Goal: Information Seeking & Learning: Learn about a topic

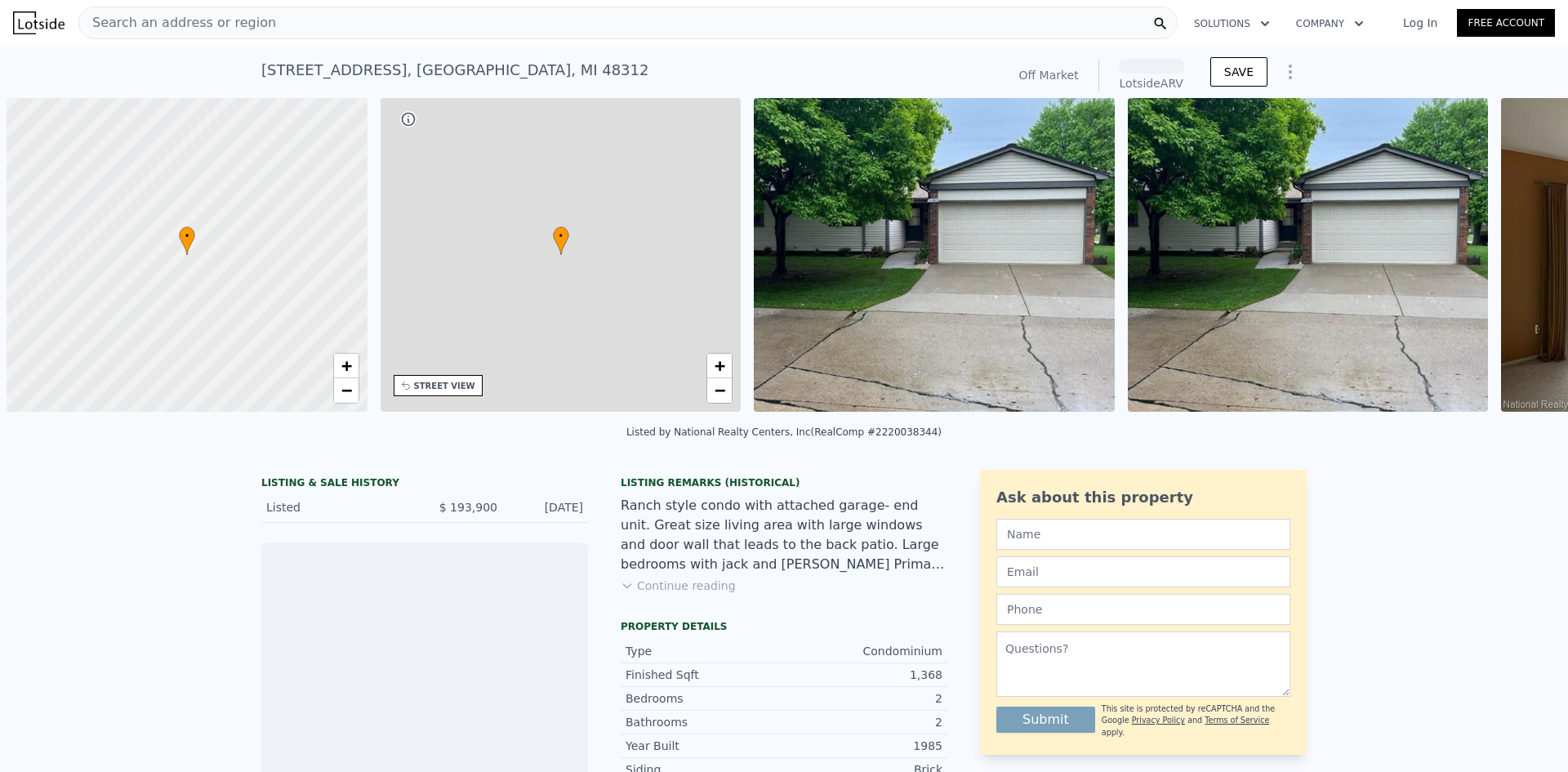
scroll to position [0, 7]
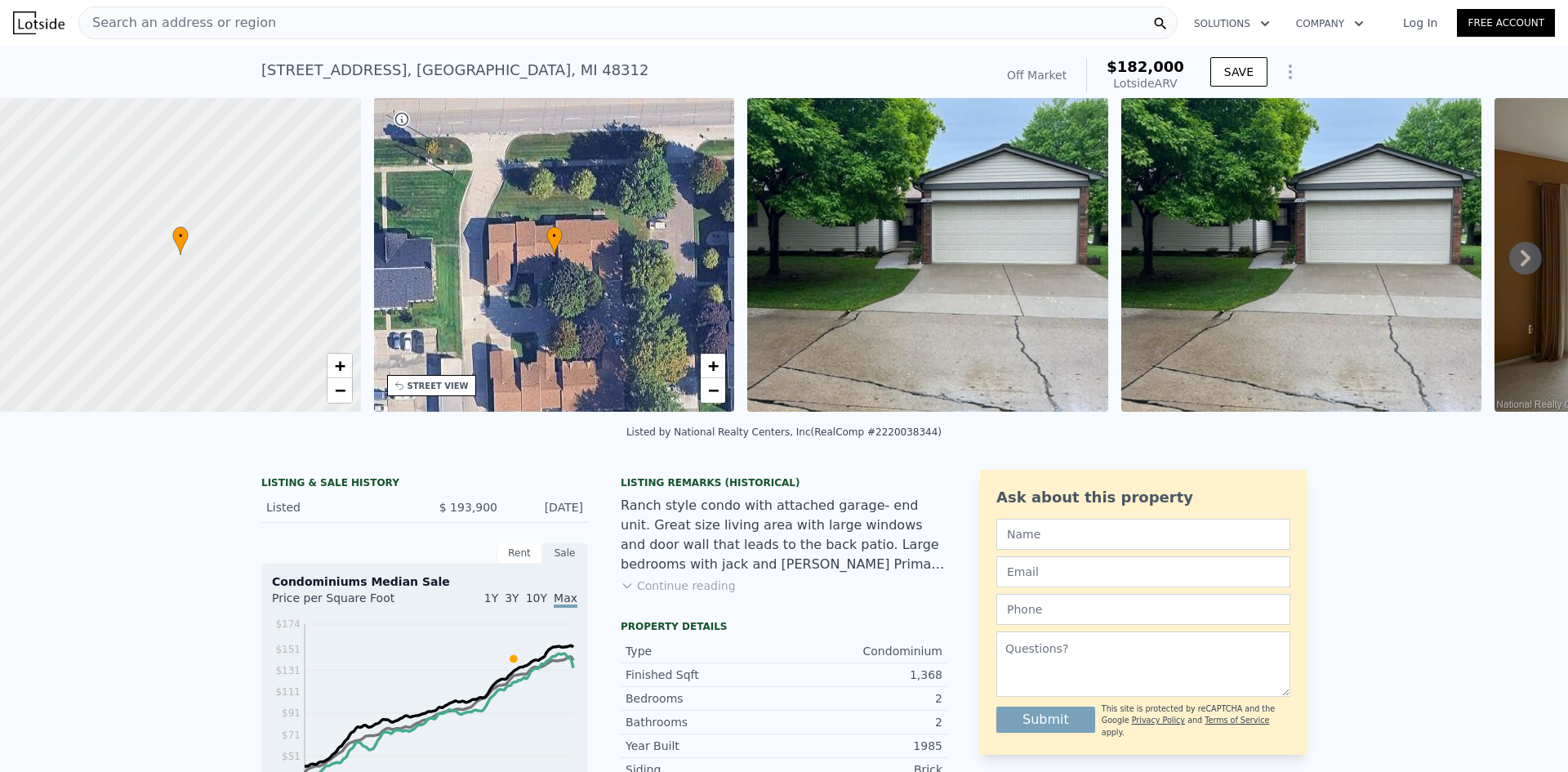
drag, startPoint x: 1183, startPoint y: 85, endPoint x: 1094, endPoint y: 69, distance: 90.4
click at [1094, 69] on div "Off Market $182,000 Lotside ARV" at bounding box center [1095, 76] width 190 height 46
click at [862, 70] on div "[STREET_ADDRESS] Sold (~ARV $182k )" at bounding box center [624, 76] width 726 height 46
drag, startPoint x: 1200, startPoint y: 88, endPoint x: 1083, endPoint y: 69, distance: 118.5
click at [1083, 69] on div "Off Market $182,000 Lotside ARV SAVE" at bounding box center [1153, 76] width 306 height 46
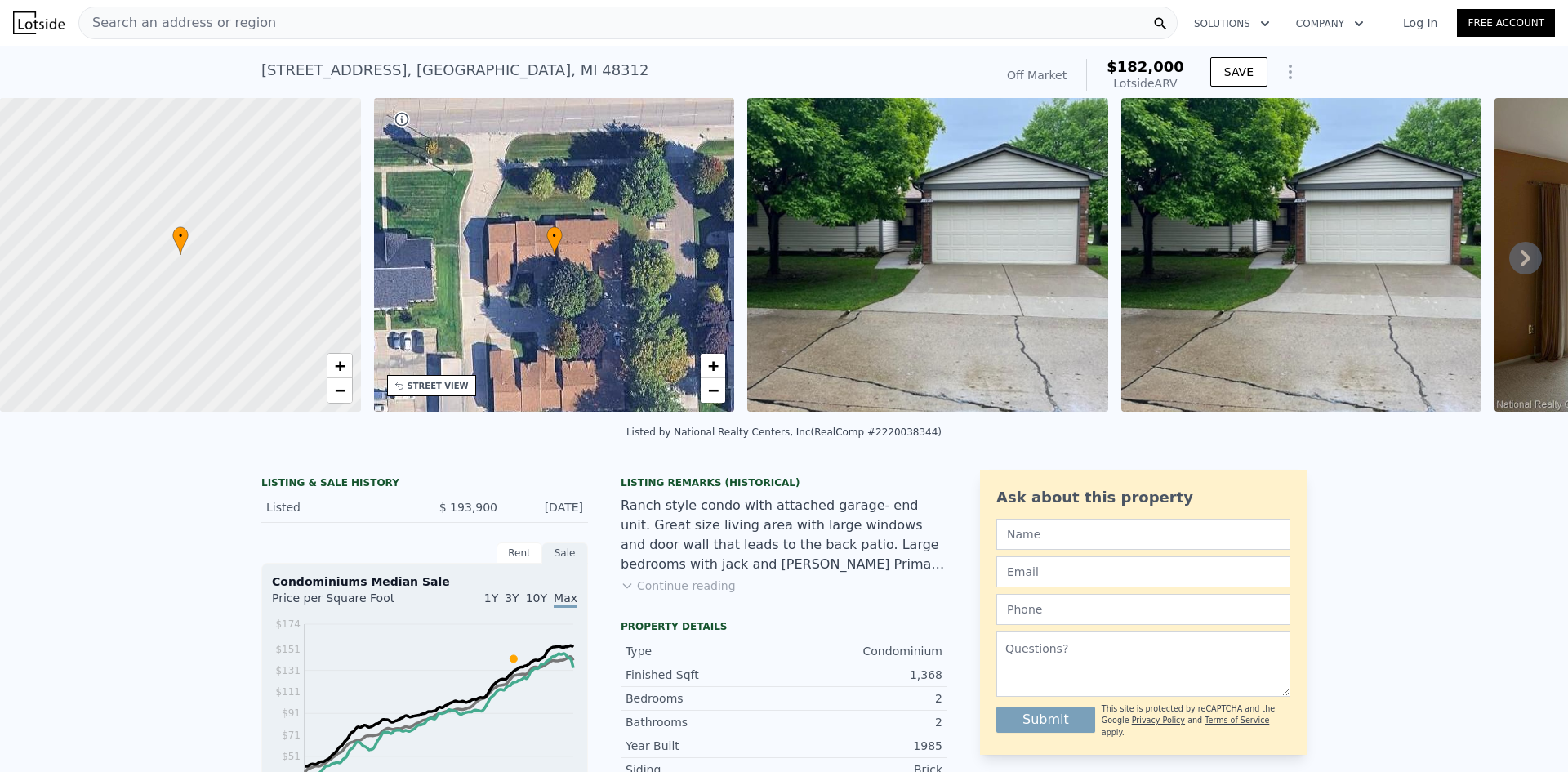
click at [895, 69] on div "[STREET_ADDRESS] Sold (~ARV $182k )" at bounding box center [624, 76] width 726 height 46
drag, startPoint x: 1177, startPoint y: 84, endPoint x: 1107, endPoint y: 70, distance: 71.4
click at [1107, 70] on div "$182,000 Lotside ARV" at bounding box center [1135, 75] width 98 height 33
click at [827, 67] on div "[STREET_ADDRESS] Sold (~ARV $182k )" at bounding box center [624, 76] width 726 height 46
drag, startPoint x: 1182, startPoint y: 83, endPoint x: 976, endPoint y: 79, distance: 206.0
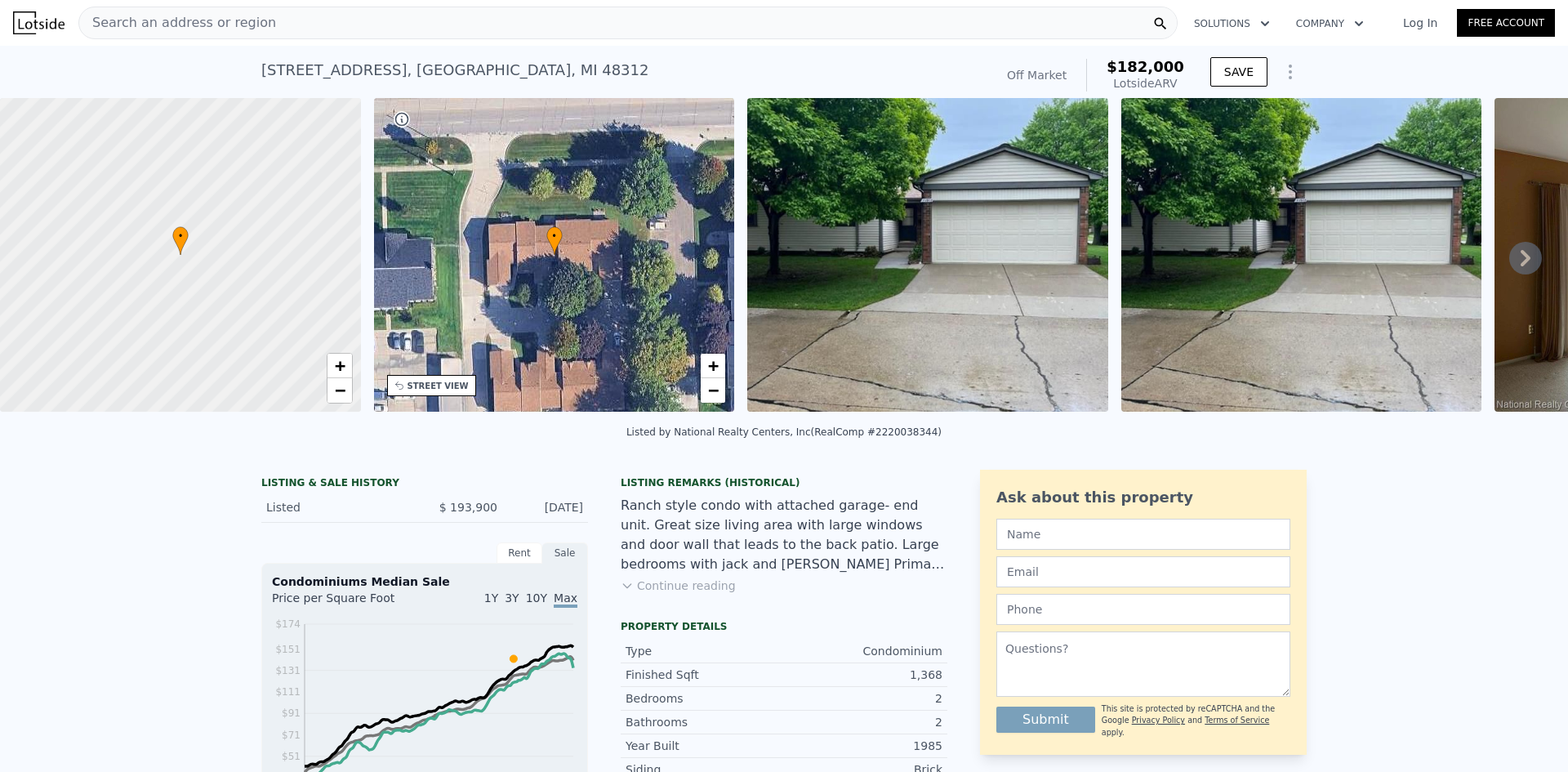
click at [1083, 68] on div "Off Market $182,000 Lotside ARV" at bounding box center [1095, 75] width 177 height 33
click at [796, 85] on div "[STREET_ADDRESS] Sold (~ARV $182k )" at bounding box center [624, 76] width 726 height 46
